Goal: Task Accomplishment & Management: Manage account settings

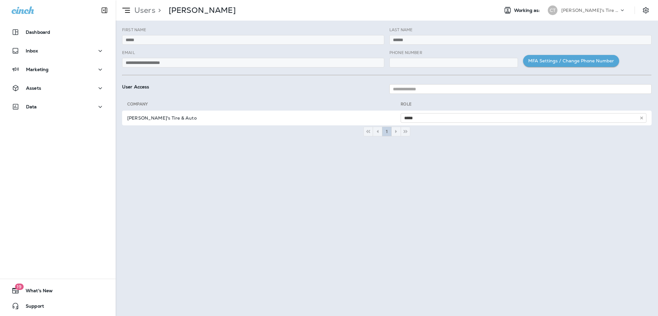
click at [634, 11] on div "Working as: CT [PERSON_NAME]'s Tire & Auto" at bounding box center [575, 10] width 164 height 13
click at [638, 10] on div "Working as: CT [PERSON_NAME]'s Tire & Auto" at bounding box center [575, 10] width 164 height 13
click at [642, 11] on icon "Settings" at bounding box center [646, 10] width 8 height 8
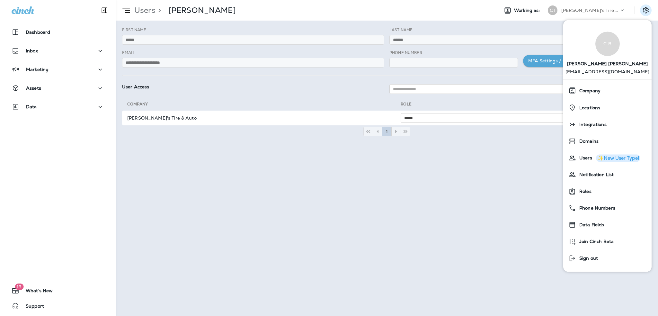
click at [606, 45] on div "C B" at bounding box center [607, 43] width 24 height 24
click at [603, 70] on p "[EMAIL_ADDRESS][DOMAIN_NAME]" at bounding box center [607, 74] width 84 height 10
click at [605, 49] on div "C B" at bounding box center [607, 43] width 24 height 24
click at [598, 72] on p "[EMAIL_ADDRESS][DOMAIN_NAME]" at bounding box center [607, 74] width 84 height 10
click at [585, 157] on span "Users" at bounding box center [584, 157] width 16 height 5
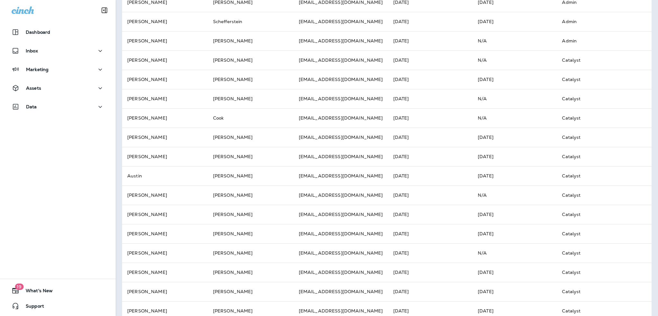
scroll to position [143, 0]
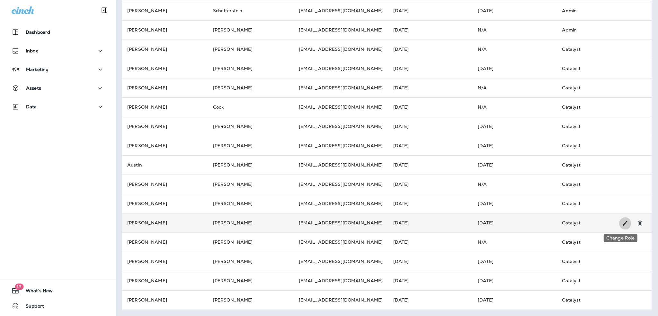
click at [619, 225] on button "Change Role" at bounding box center [625, 223] width 12 height 13
select select "*****"
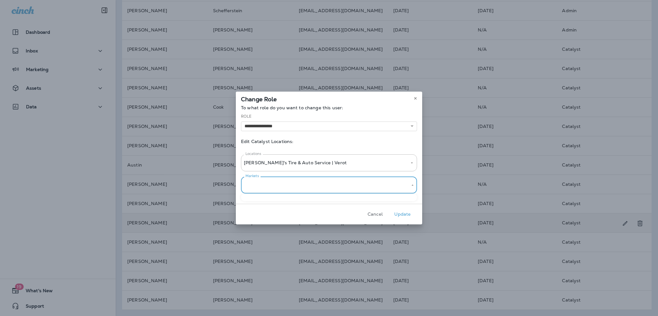
click at [326, 0] on body "Dashboard Inbox Marketing Assets Data 19 What's New Support Users Working as: C…" at bounding box center [329, 0] width 658 height 0
click at [414, 186] on div at bounding box center [329, 158] width 658 height 316
click at [408, 140] on p "Edit Catalyst Locations:" at bounding box center [329, 141] width 176 height 5
click at [306, 125] on select "**********" at bounding box center [329, 126] width 176 height 10
click at [333, 110] on p "To what role do you want to change this user:" at bounding box center [329, 107] width 176 height 5
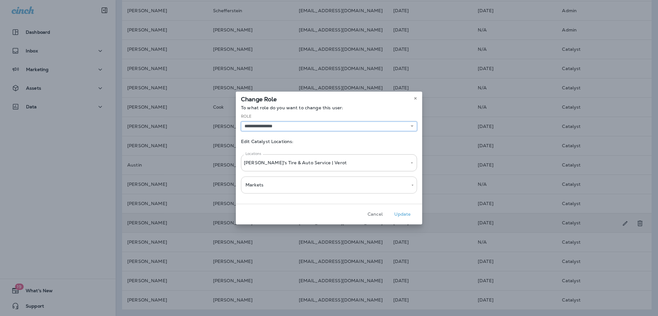
click at [384, 128] on select "**********" at bounding box center [329, 126] width 176 height 10
click at [386, 106] on p "To what role do you want to change this user:" at bounding box center [329, 107] width 176 height 5
click at [416, 98] on icon at bounding box center [415, 98] width 4 height 4
